Goal: Task Accomplishment & Management: Manage account settings

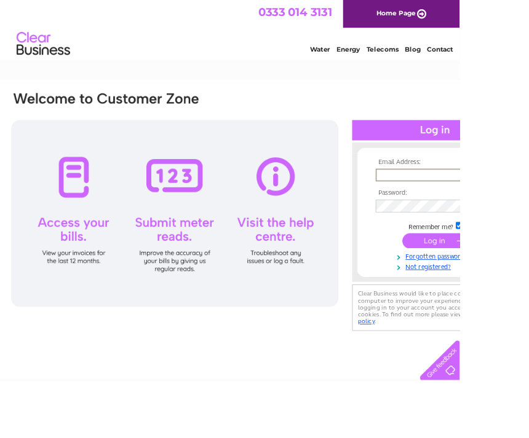
type input "[DOMAIN_NAME][EMAIL_ADDRESS][DOMAIN_NAME]"
click at [500, 278] on input "submit" at bounding box center [501, 277] width 76 height 17
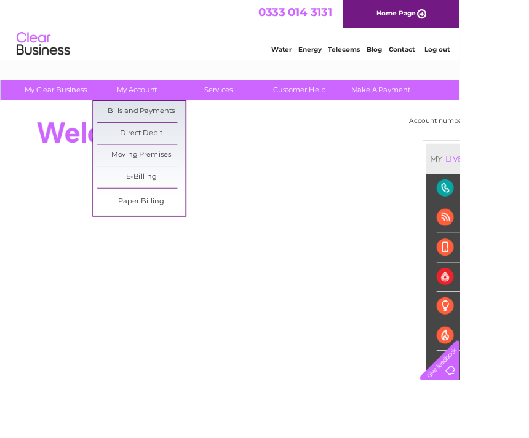
click at [186, 134] on link "Bills and Payments" at bounding box center [162, 128] width 101 height 25
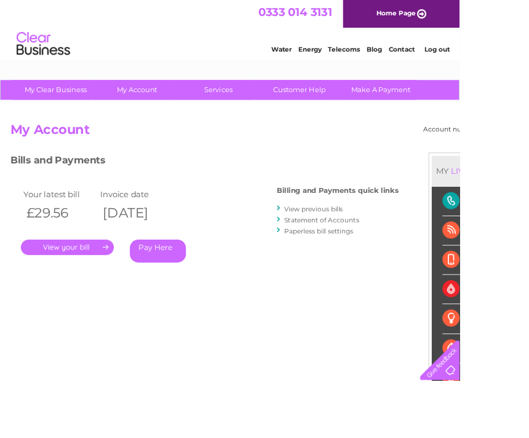
click at [85, 280] on link "." at bounding box center [77, 285] width 107 height 18
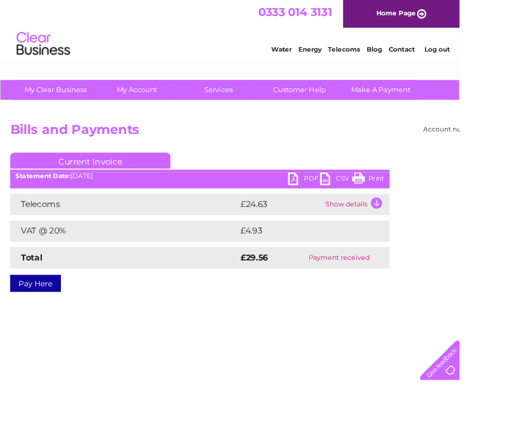
click at [343, 205] on link "PDF" at bounding box center [349, 208] width 37 height 18
